Goal: Find specific page/section: Find specific page/section

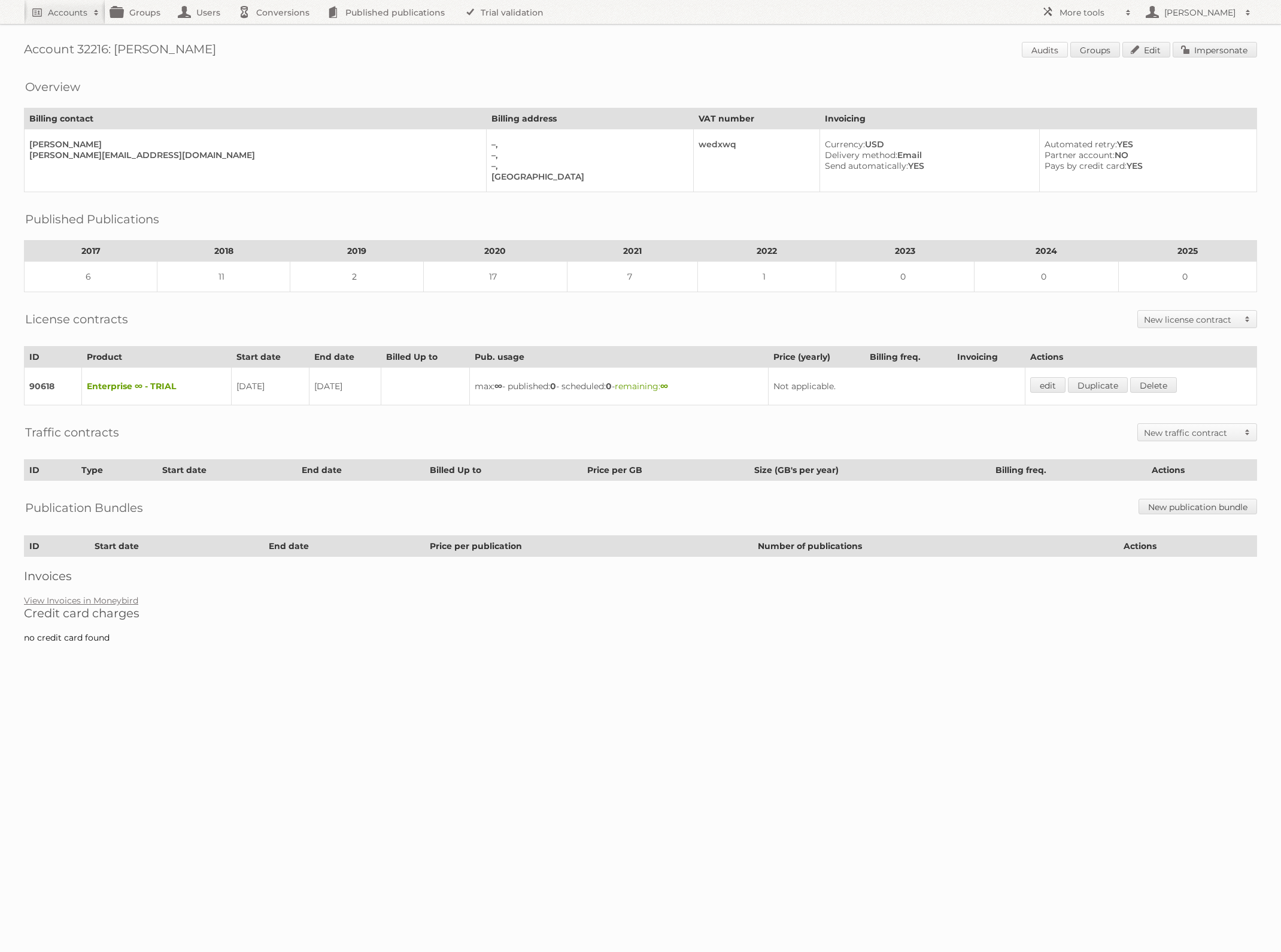
click at [1055, 49] on link "Audits" at bounding box center [1044, 50] width 46 height 16
